Goal: Information Seeking & Learning: Check status

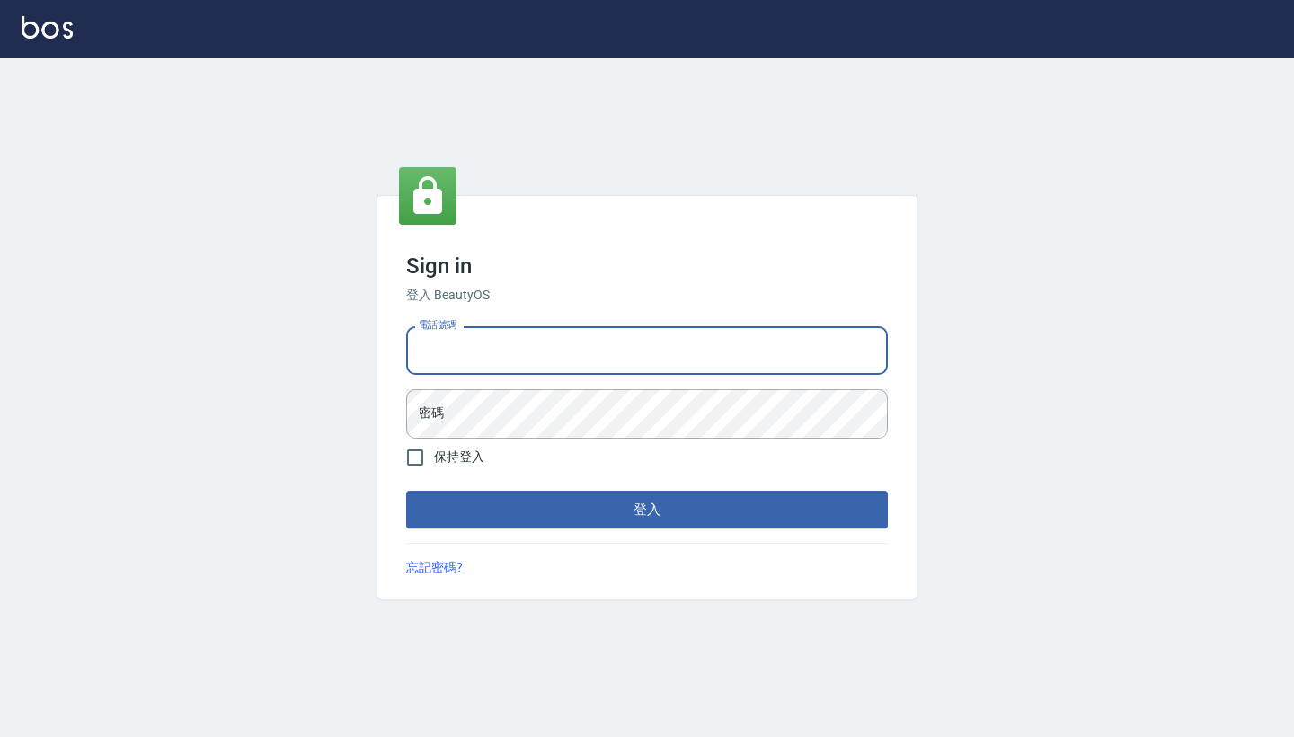
type input "0958513317"
click at [647, 509] on button "登入" at bounding box center [647, 510] width 482 height 38
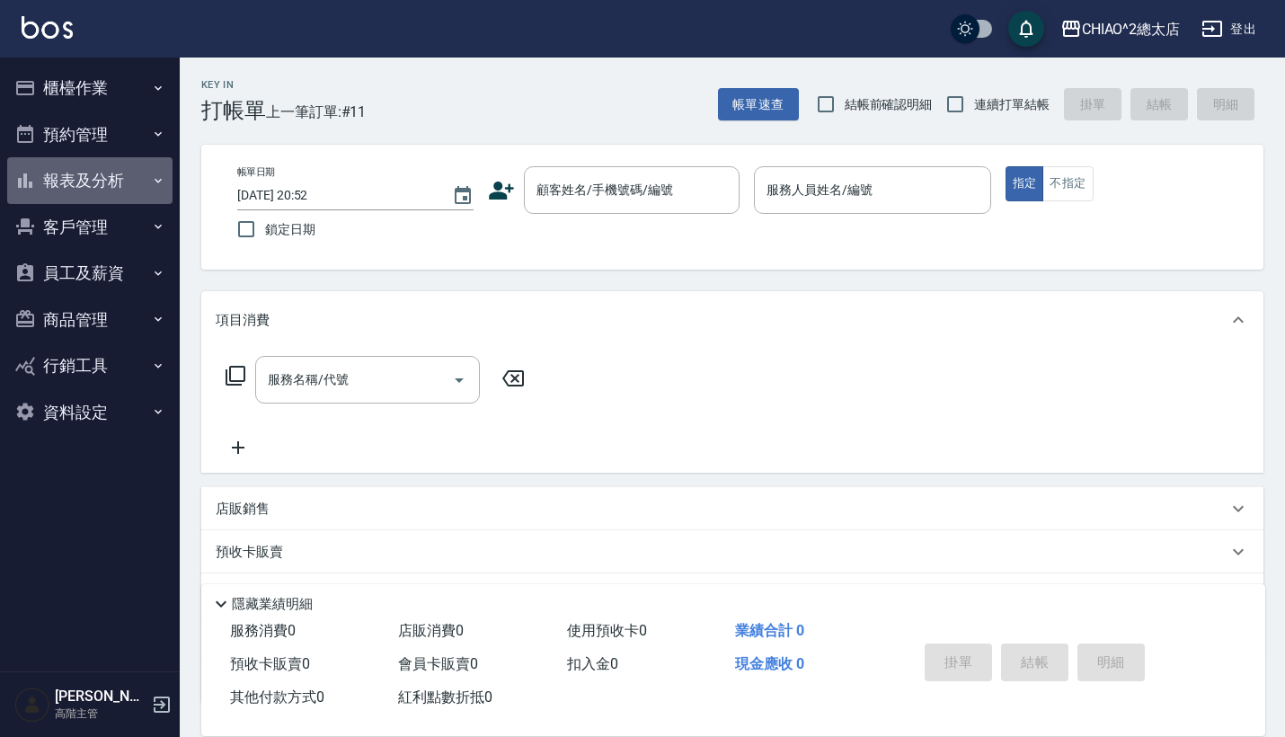
click at [93, 178] on button "報表及分析" at bounding box center [89, 180] width 165 height 47
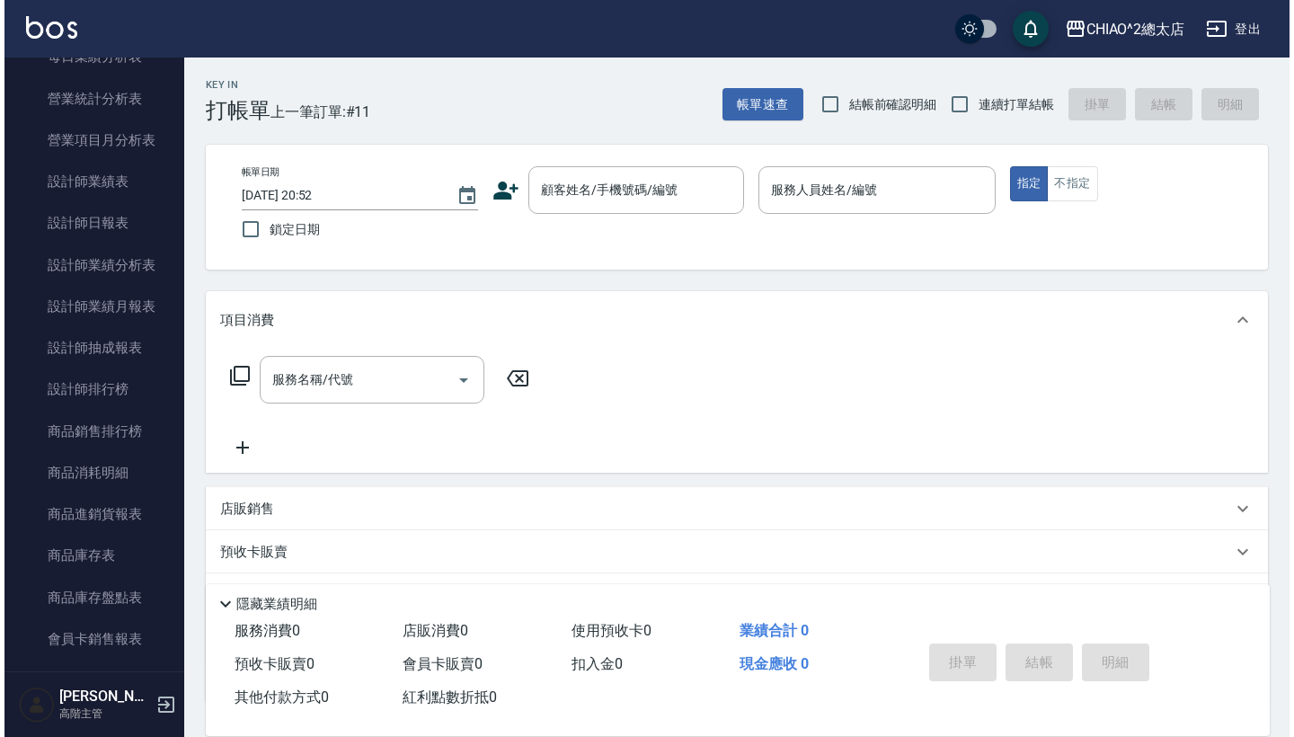
scroll to position [631, 0]
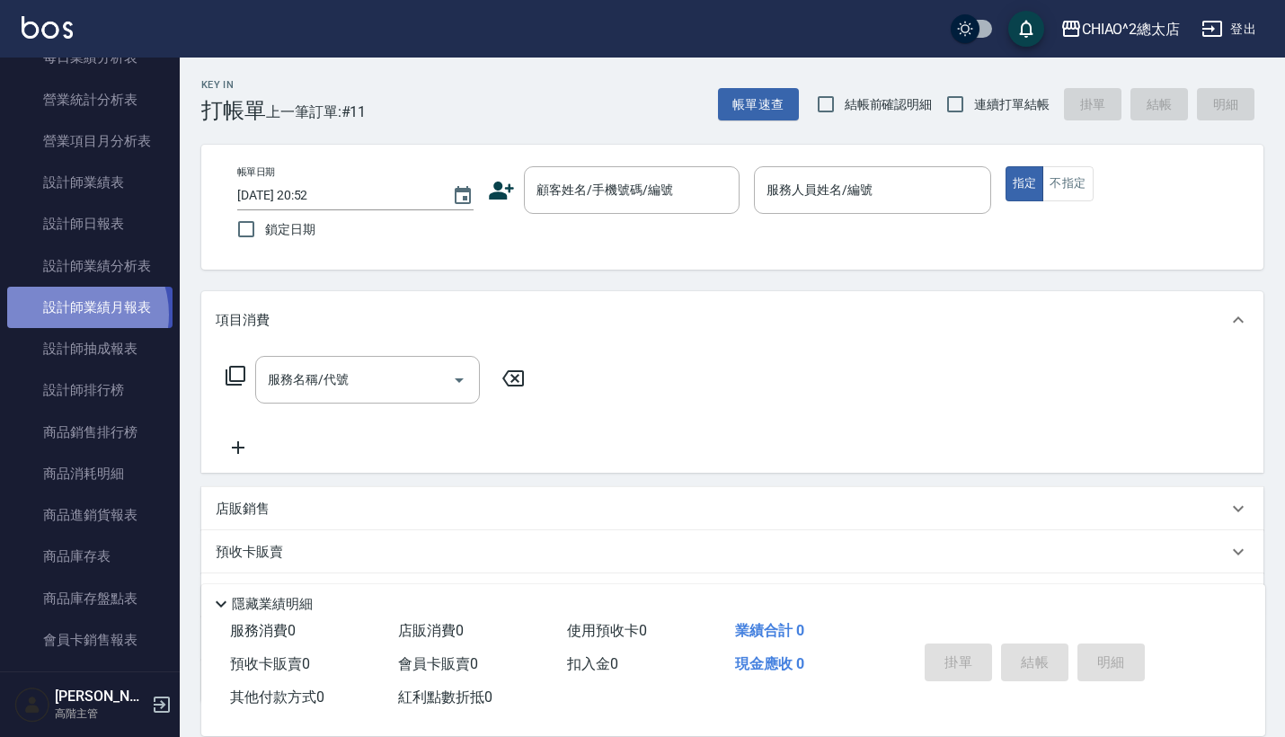
click at [70, 309] on link "設計師業績月報表" at bounding box center [89, 307] width 165 height 41
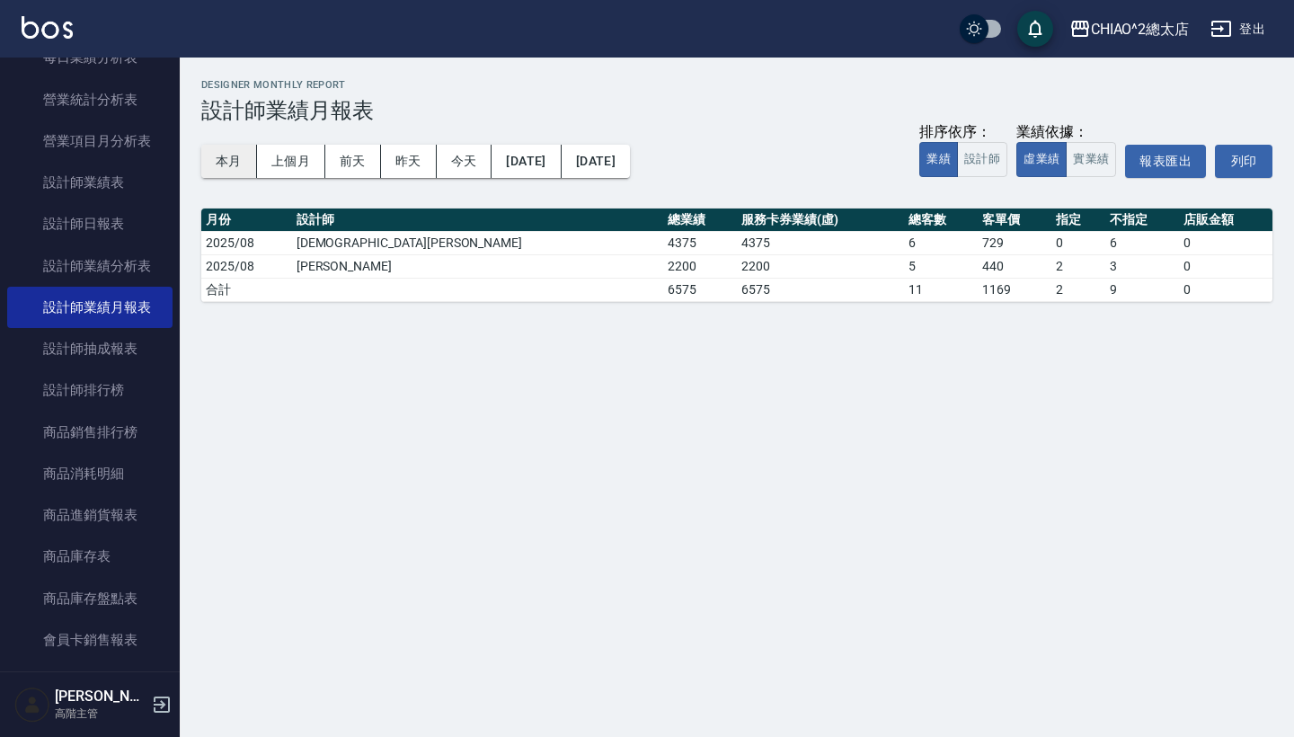
click at [221, 164] on button "本月" at bounding box center [229, 161] width 56 height 33
